Goal: Information Seeking & Learning: Learn about a topic

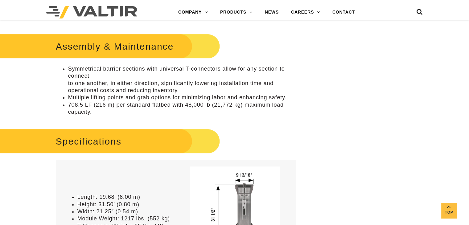
scroll to position [401, 0]
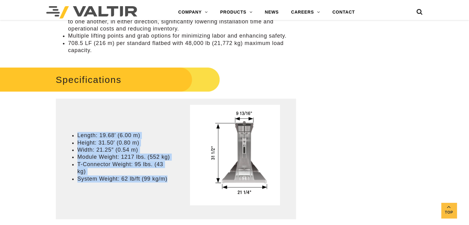
drag, startPoint x: 78, startPoint y: 128, endPoint x: 172, endPoint y: 174, distance: 104.7
click at [173, 177] on td "Length: 19.68′ (6.00 m) Height: 31.50′ (0.80 m) Width: 21.25″ (0.54 m) Module W…" at bounding box center [118, 159] width 125 height 120
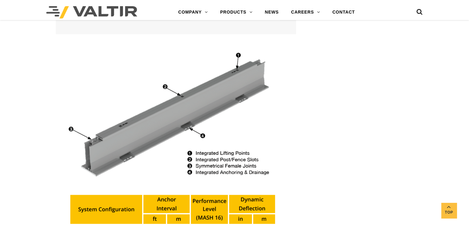
copy ul "Length: 19.68′ (6.00 m) Height: 31.50′ (0.80 m) Width: 21.25″ (0.54 m) Module W…"
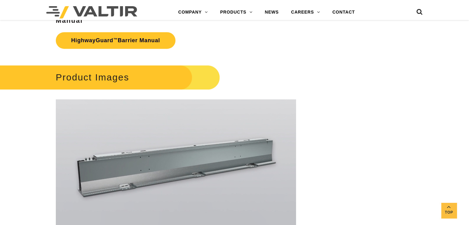
scroll to position [893, 0]
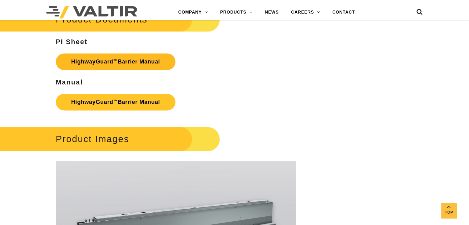
click at [153, 56] on link "HighwayGuard ™ Barrier Manual" at bounding box center [116, 61] width 120 height 17
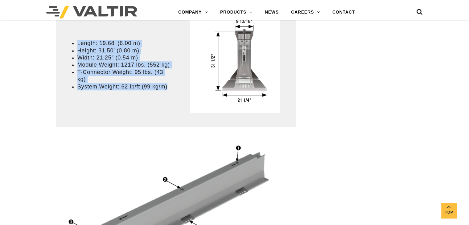
scroll to position [431, 0]
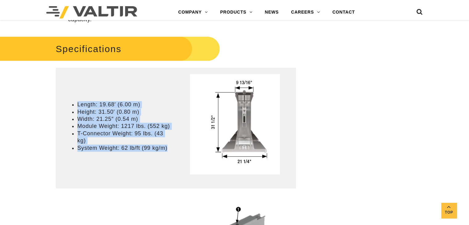
click at [157, 90] on td "Length: 19.68′ (6.00 m) Height: 31.50′ (0.80 m) Width: 21.25″ (0.54 m) Module W…" at bounding box center [118, 128] width 125 height 120
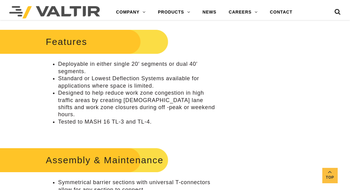
scroll to position [216, 0]
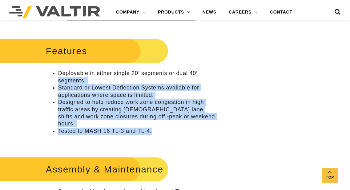
drag, startPoint x: 141, startPoint y: 118, endPoint x: 57, endPoint y: 83, distance: 91.1
click at [56, 81] on ul "Deployable in either single 20′ segments or dual 40′ segments. Standard or Lowe…" at bounding box center [131, 102] width 171 height 65
click at [136, 128] on li "Tested to MASH 16 TL-3 and TL-4." at bounding box center [137, 131] width 159 height 7
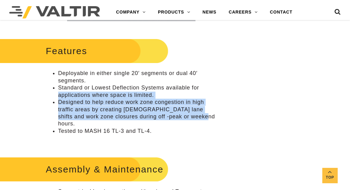
drag, startPoint x: 177, startPoint y: 114, endPoint x: 81, endPoint y: 112, distance: 96.8
click at [52, 98] on ul "Deployable in either single 20′ segments or dual 40′ segments. Standard or Lowe…" at bounding box center [131, 102] width 171 height 65
click at [152, 114] on li "Designed to help reduce work zone congestion in high traffic areas by creating …" at bounding box center [137, 113] width 159 height 29
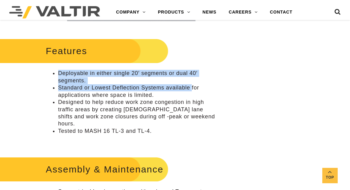
drag, startPoint x: 192, startPoint y: 87, endPoint x: 34, endPoint y: 72, distance: 158.8
copy ul "Deployable in either single 20′ segments or dual 40′ segments. Standard or Lowe…"
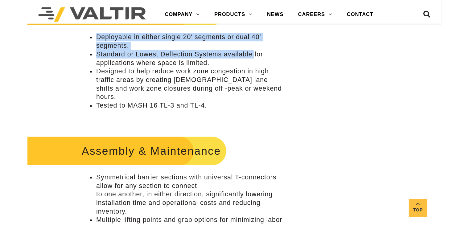
scroll to position [246, 0]
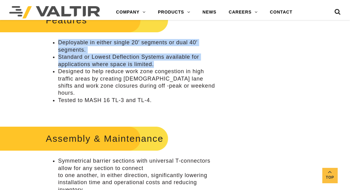
drag, startPoint x: 148, startPoint y: 61, endPoint x: 9, endPoint y: 45, distance: 139.8
copy ul "Deployable in either single 20′ segments or dual 40′ segments. Standard or Lowe…"
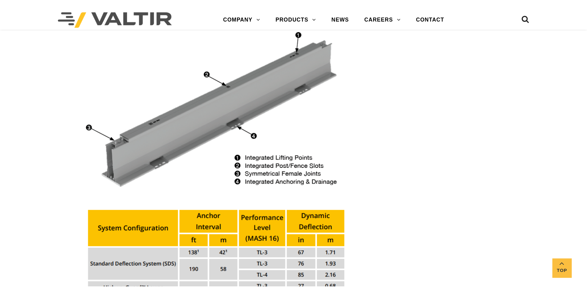
scroll to position [709, 0]
